Goal: Information Seeking & Learning: Learn about a topic

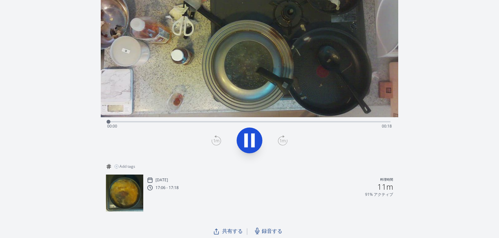
scroll to position [64, 0]
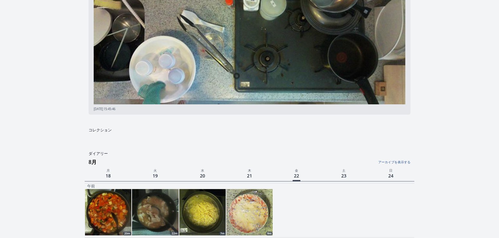
scroll to position [133, 0]
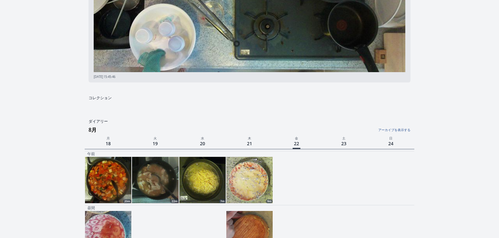
click at [397, 131] on link "アーカイブを表示する" at bounding box center [356, 128] width 110 height 8
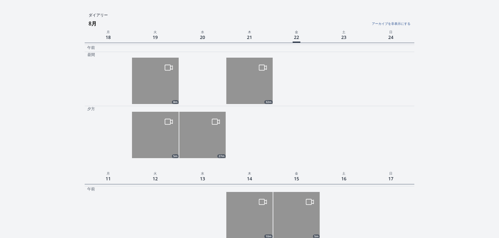
scroll to position [165, 0]
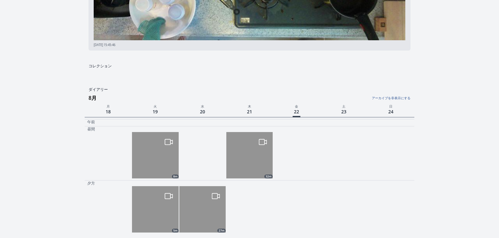
click at [398, 98] on link "アーカイブを非表示にする" at bounding box center [356, 96] width 110 height 8
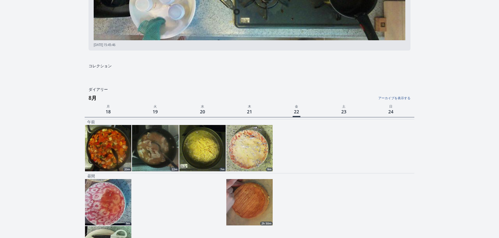
click at [398, 98] on link "アーカイブを表示する" at bounding box center [356, 96] width 110 height 8
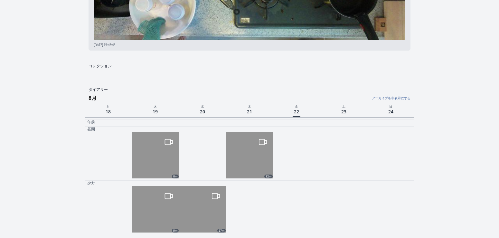
click at [398, 98] on link "アーカイブを非表示にする" at bounding box center [356, 96] width 110 height 8
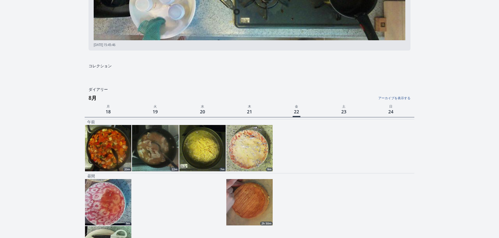
click at [401, 98] on link "アーカイブを表示する" at bounding box center [356, 96] width 110 height 8
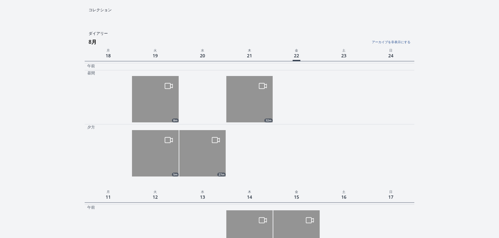
scroll to position [222, 0]
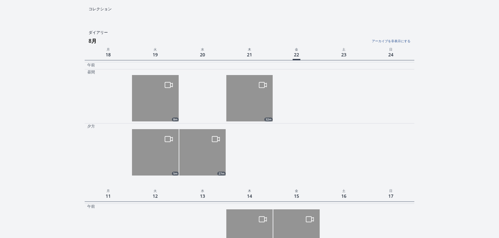
click at [146, 152] on img at bounding box center [155, 152] width 46 height 46
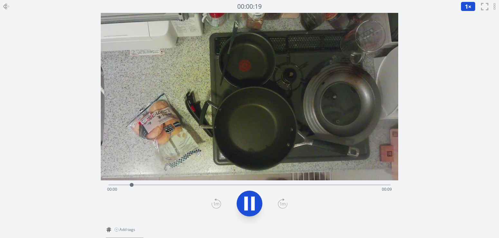
click at [5, 7] on icon at bounding box center [5, 6] width 2 height 5
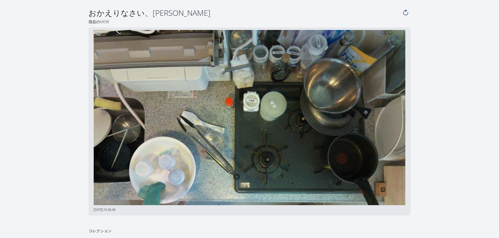
scroll to position [222, 0]
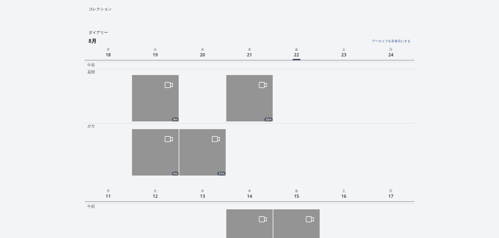
click at [207, 166] on img at bounding box center [202, 152] width 46 height 46
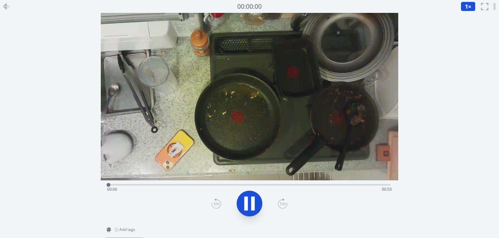
click at [328, 185] on div "Time elapsed: 00:00 Time remaining: 00:53" at bounding box center [249, 189] width 285 height 10
drag, startPoint x: 322, startPoint y: 185, endPoint x: 329, endPoint y: 190, distance: 8.6
click at [329, 185] on div "Time elapsed: 00:40 Time remaining: 00:13" at bounding box center [249, 184] width 282 height 1
click at [251, 202] on icon at bounding box center [253, 203] width 4 height 14
click at [7, 6] on icon at bounding box center [6, 6] width 5 height 0
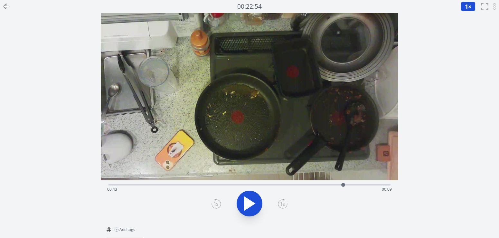
scroll to position [222, 0]
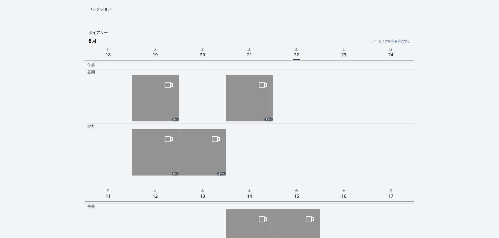
click at [247, 89] on img at bounding box center [249, 98] width 46 height 46
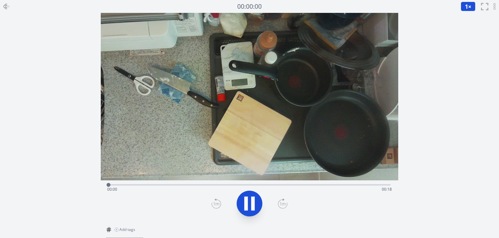
click at [310, 185] on div "Time elapsed: 00:00 Time remaining: 00:18" at bounding box center [249, 189] width 285 height 10
click at [254, 206] on icon at bounding box center [253, 203] width 4 height 14
drag, startPoint x: 320, startPoint y: 185, endPoint x: 130, endPoint y: 140, distance: 194.8
click at [122, 175] on div "Time elapsed: 00:00 Time remaining: 00:17 View your cooking diary" at bounding box center [249, 118] width 297 height 210
click at [5, 5] on icon at bounding box center [7, 7] width 8 height 8
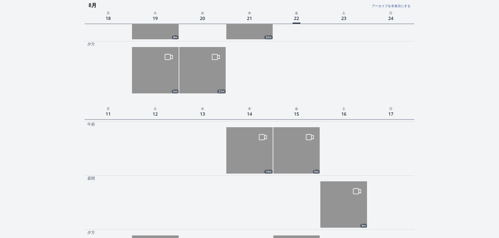
scroll to position [234, 0]
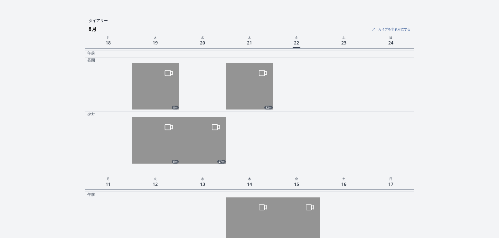
click at [195, 138] on img at bounding box center [202, 140] width 46 height 46
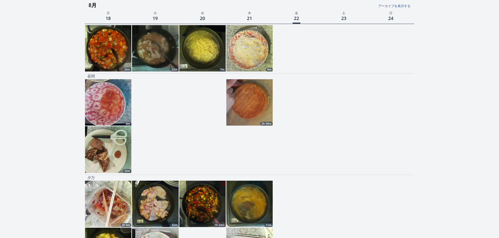
scroll to position [272, 0]
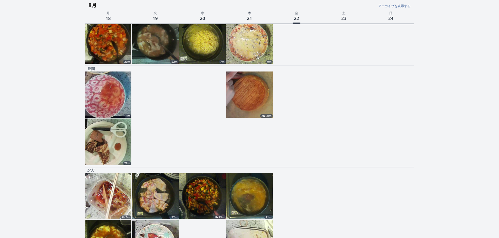
click at [254, 99] on img at bounding box center [249, 94] width 46 height 46
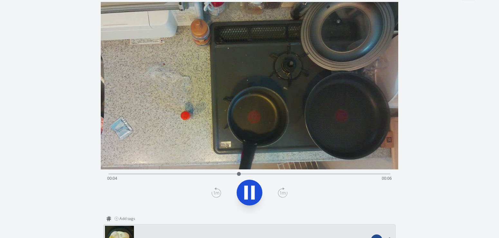
scroll to position [10, 0]
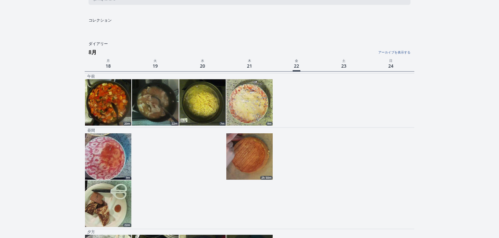
scroll to position [214, 0]
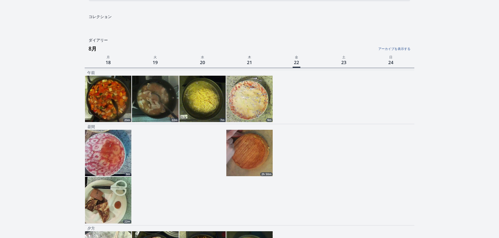
click at [408, 49] on link "アーカイブを表示する" at bounding box center [356, 47] width 110 height 8
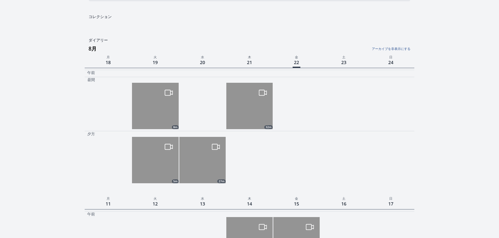
click at [250, 103] on img at bounding box center [249, 106] width 46 height 46
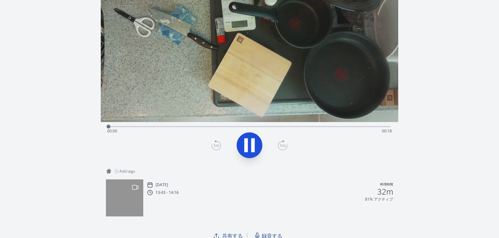
scroll to position [64, 0]
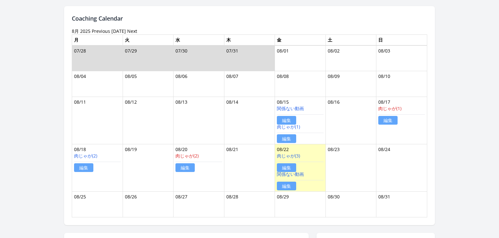
scroll to position [22, 0]
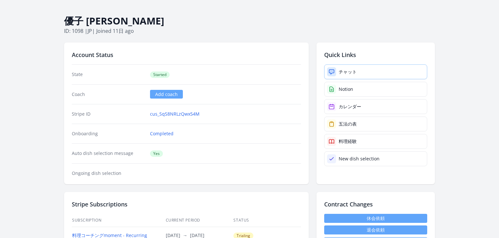
click at [345, 70] on div "チャット" at bounding box center [348, 72] width 18 height 6
